Goal: Navigation & Orientation: Find specific page/section

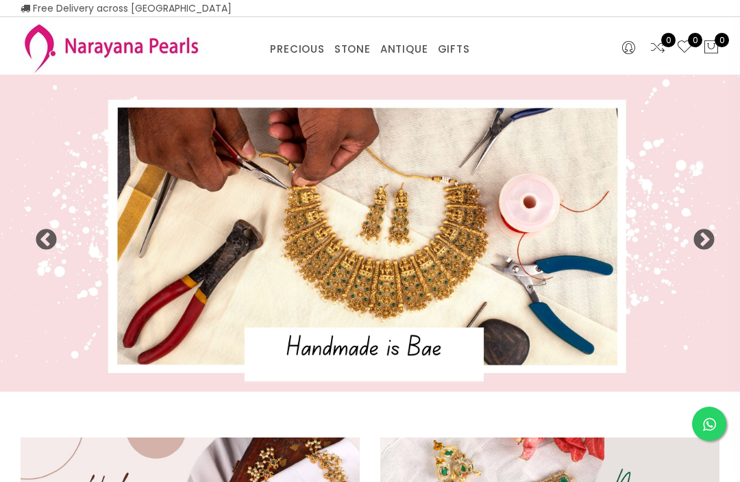
select select "INR"
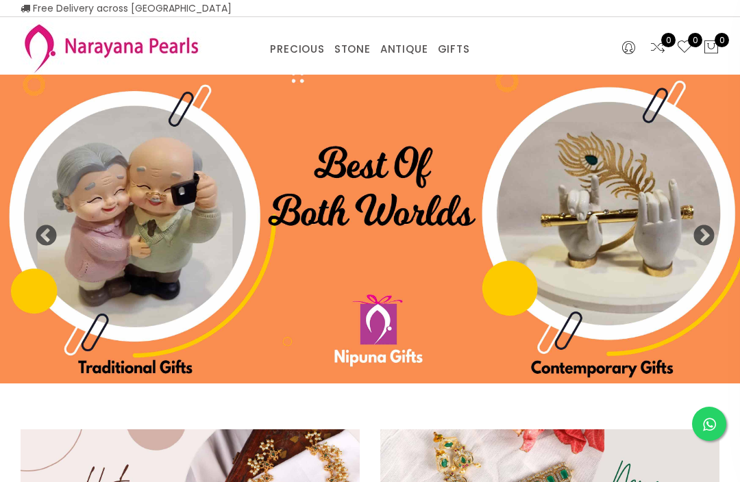
click at [518, 66] on link "TRADITIONAL GIFTS" at bounding box center [505, 66] width 117 height 0
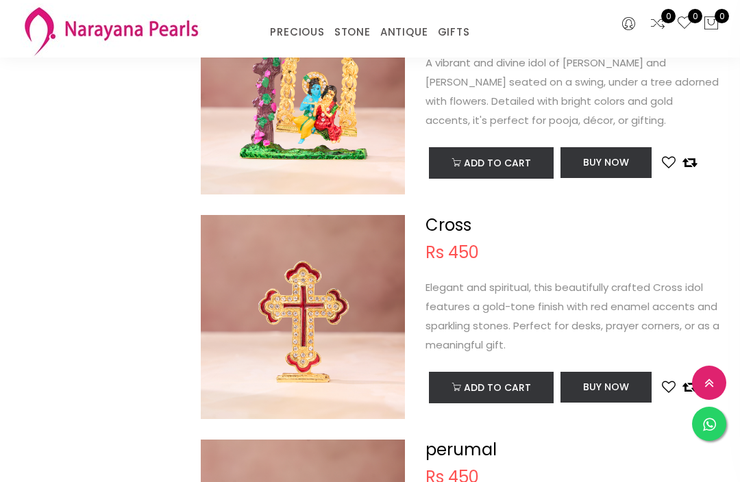
scroll to position [1161, 0]
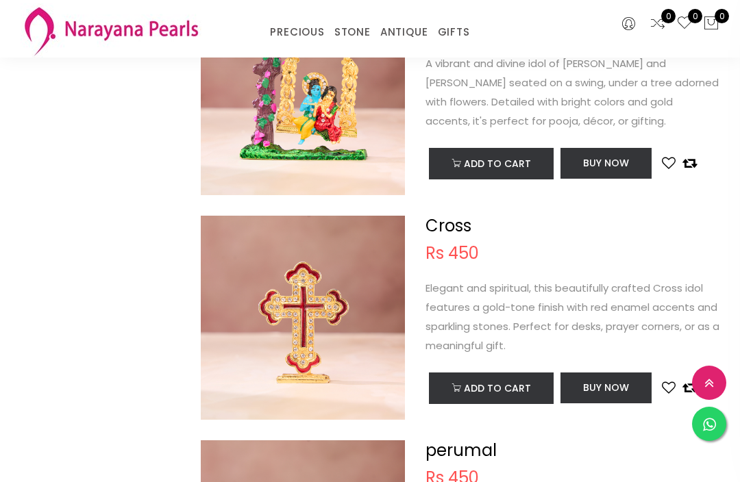
click at [339, 49] on link "PRECIOUS MALA" at bounding box center [337, 49] width 117 height 0
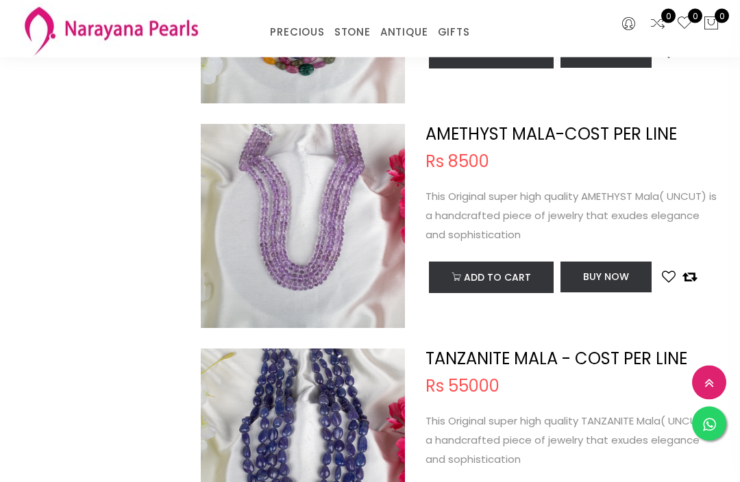
scroll to position [2082, 0]
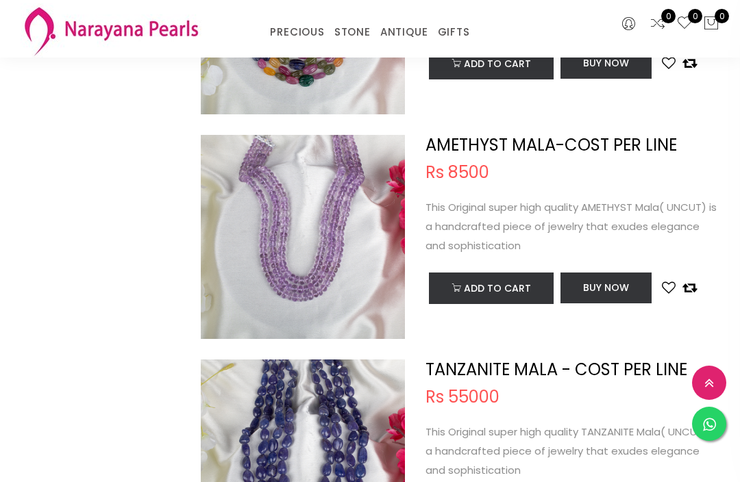
click at [363, 49] on link "CUSTOM MADE-GEMS" at bounding box center [337, 49] width 117 height 0
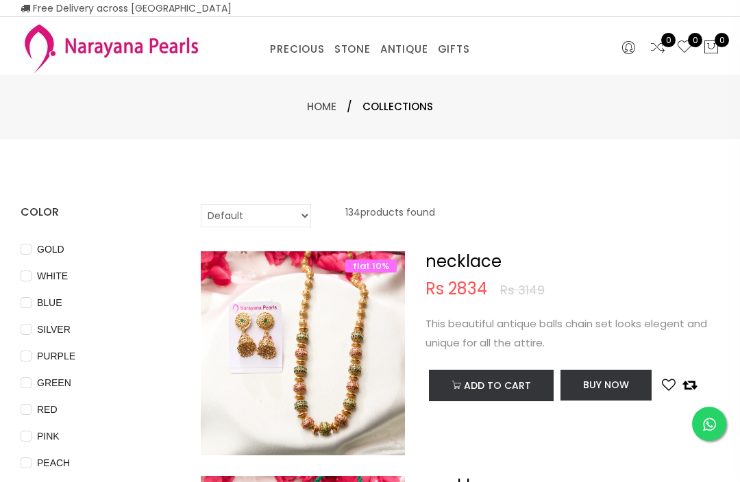
click at [306, 220] on select "Default Price - High to Low Price - Low to High" at bounding box center [256, 215] width 110 height 23
select select "priceHighToLow"
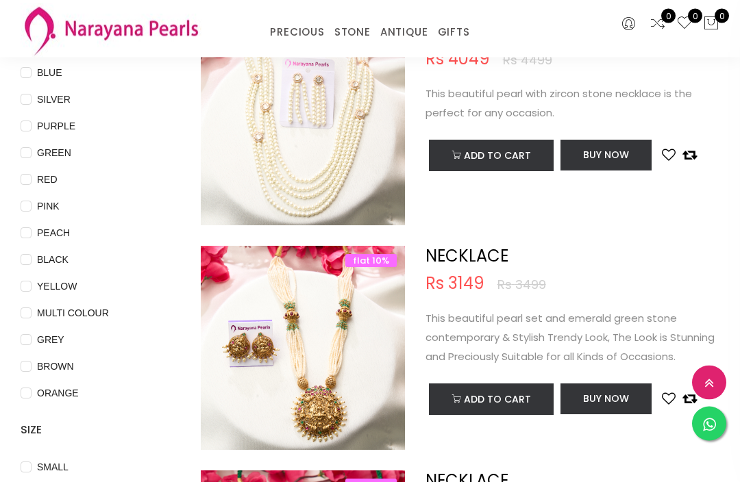
scroll to position [159, 0]
